Goal: Learn about a topic

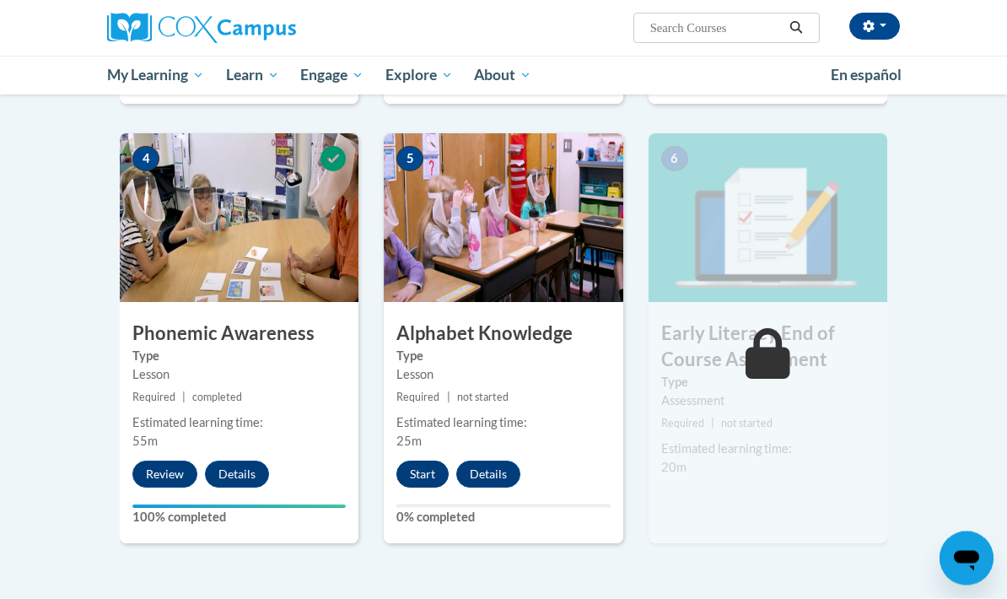
click at [428, 461] on button "Start" at bounding box center [423, 474] width 52 height 27
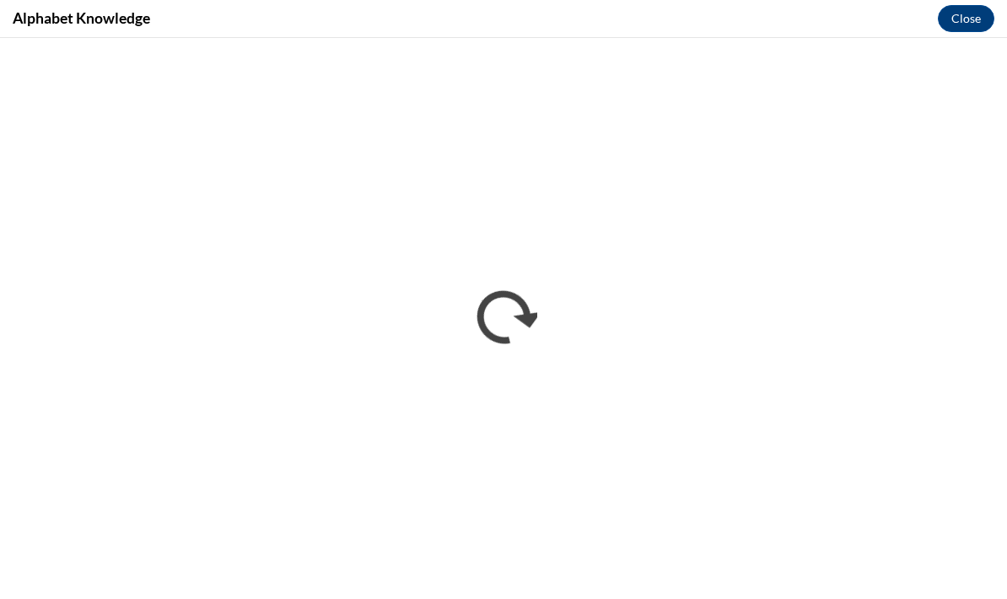
scroll to position [866, 0]
